Goal: Task Accomplishment & Management: Use online tool/utility

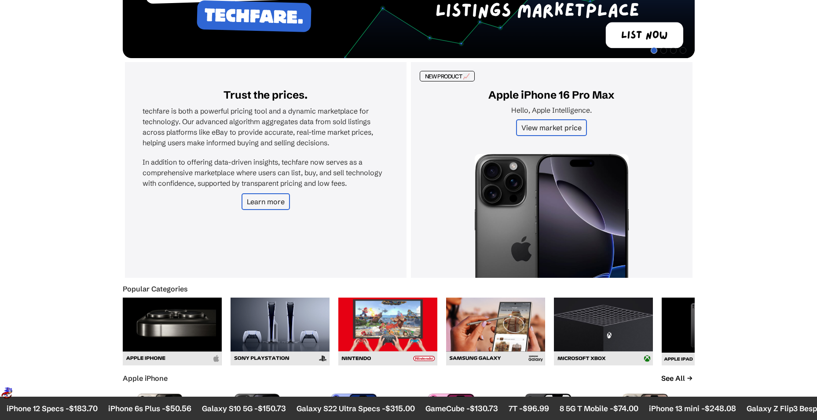
click at [554, 123] on link "View market price" at bounding box center [551, 127] width 71 height 17
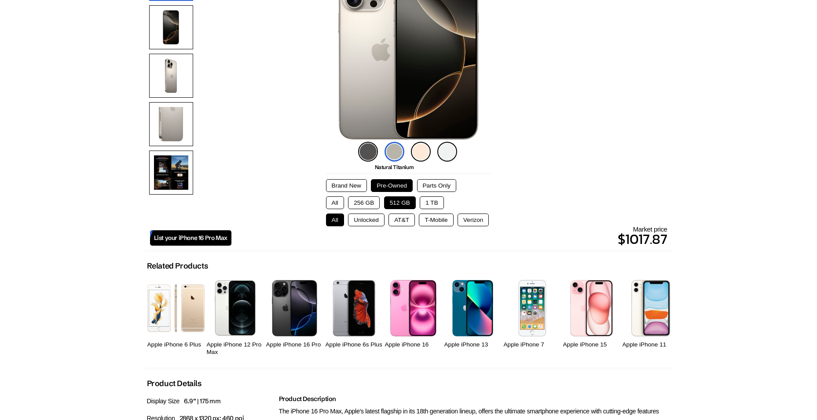
click at [354, 217] on button "Unlocked" at bounding box center [366, 219] width 37 height 13
click at [213, 240] on span "List your iPhone 16 Pro Max" at bounding box center [190, 237] width 73 height 7
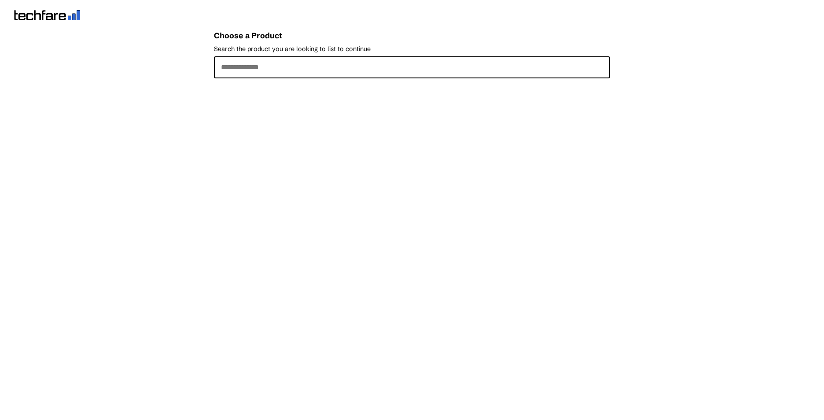
click at [278, 75] on input "Search the product you are looking to list to continue" at bounding box center [412, 67] width 396 height 22
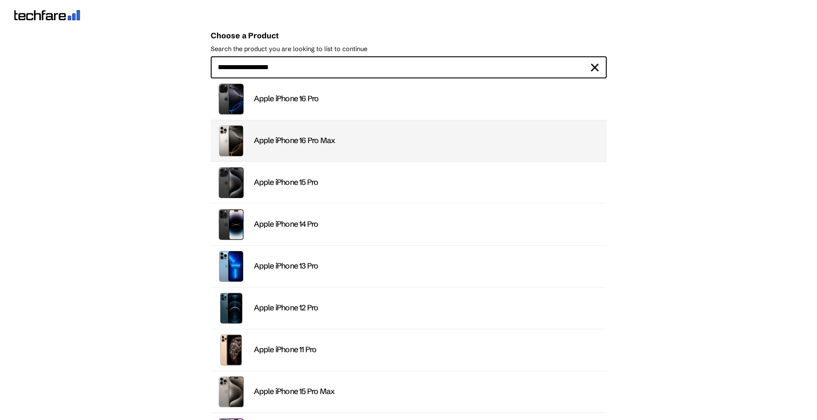
type input "**********"
click at [318, 140] on div "Apple iPhone 16 Pro Max" at bounding box center [428, 141] width 348 height 10
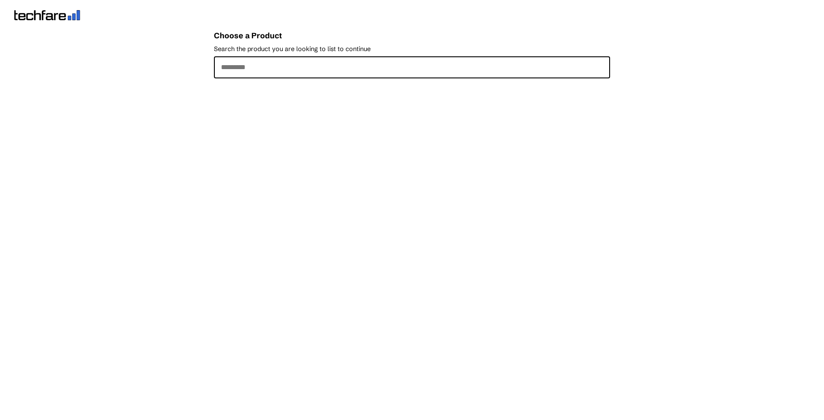
click at [330, 65] on input "Search the product you are looking to list to continue" at bounding box center [412, 67] width 396 height 22
type input "**********"
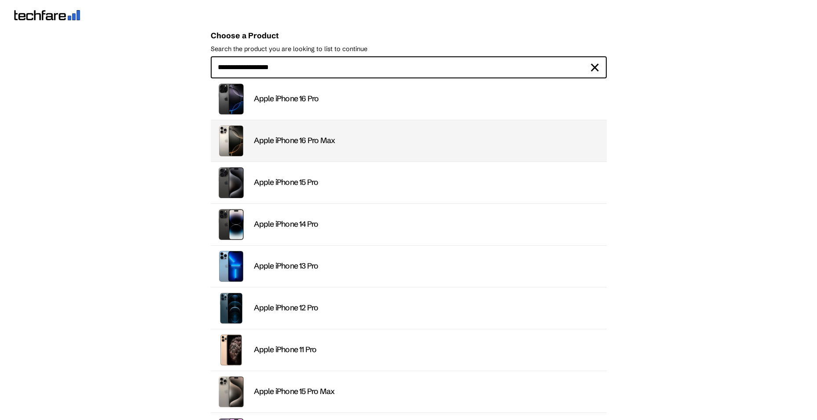
click at [288, 141] on div "Apple iPhone 16 Pro Max" at bounding box center [428, 141] width 348 height 10
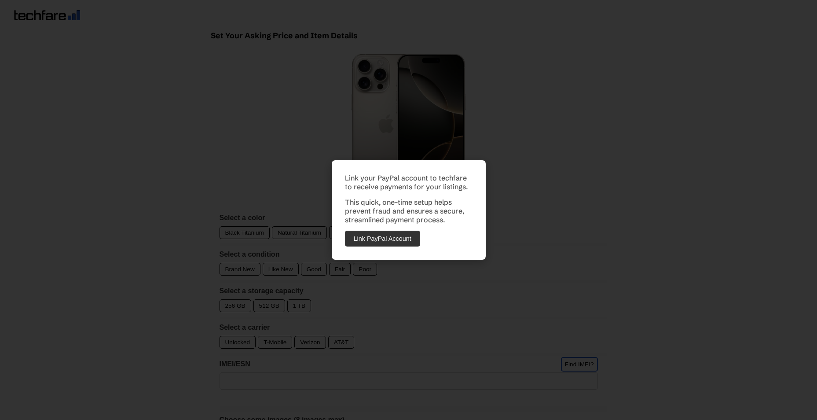
click at [398, 275] on div "Link your PayPal account to techfare to receive payments for your listings. Thi…" at bounding box center [408, 210] width 817 height 420
click at [374, 247] on div "Link your PayPal account to techfare to receive payments for your listings. Thi…" at bounding box center [409, 209] width 154 height 99
click at [374, 241] on button "Link PayPal Account" at bounding box center [382, 239] width 75 height 16
